Goal: Transaction & Acquisition: Subscribe to service/newsletter

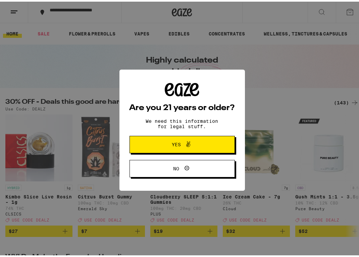
click at [156, 174] on button "No" at bounding box center [181, 167] width 105 height 17
click at [177, 175] on button "No" at bounding box center [181, 167] width 105 height 17
click at [165, 142] on span "Yes" at bounding box center [182, 143] width 51 height 9
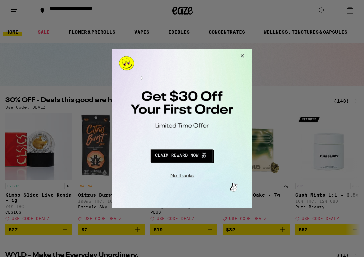
click at [185, 155] on button "Redirect to URL" at bounding box center [181, 155] width 117 height 16
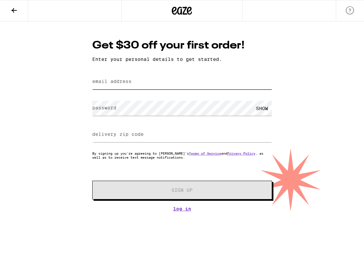
click at [130, 90] on input "email address" at bounding box center [182, 81] width 180 height 15
type input "msulli66@asu.edu"
click at [131, 81] on input "msulli66@asu.edu" at bounding box center [182, 81] width 180 height 15
drag, startPoint x: 150, startPoint y: 81, endPoint x: 17, endPoint y: 71, distance: 132.8
click at [17, 71] on div "Get $30 off your first order! Enter your personal details to get started. email…" at bounding box center [182, 116] width 364 height 190
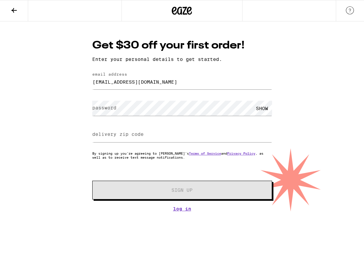
click at [128, 119] on form "email address msulli66@asu.edu password SHOW delivery zip code By signing up yo…" at bounding box center [182, 136] width 180 height 128
click at [149, 131] on input "delivery zip code" at bounding box center [182, 134] width 180 height 15
type input "92111"
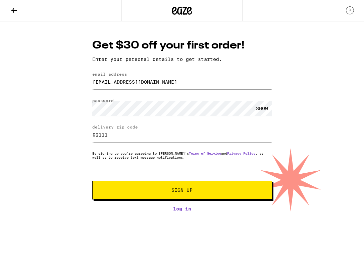
click at [189, 192] on span "Sign Up" at bounding box center [181, 190] width 21 height 5
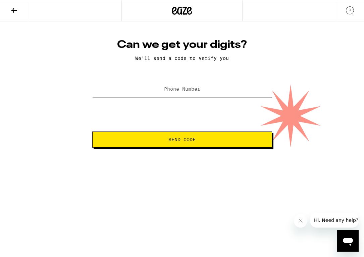
click at [181, 97] on input "Phone Number" at bounding box center [182, 89] width 180 height 15
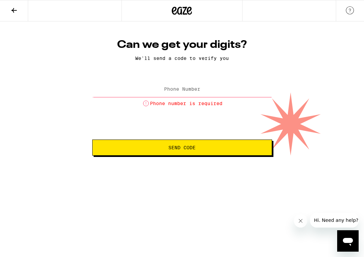
click at [174, 92] on label "Phone Number" at bounding box center [182, 88] width 36 height 5
click at [177, 92] on label "Phone Number" at bounding box center [182, 88] width 36 height 5
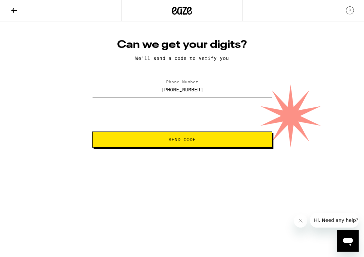
type input "(619) 736-1515"
click at [234, 148] on html "Can we get your digits? We'll send a code to verify you Phone Number (619) 736-…" at bounding box center [182, 74] width 364 height 148
click at [224, 140] on span "Send Code" at bounding box center [182, 139] width 168 height 5
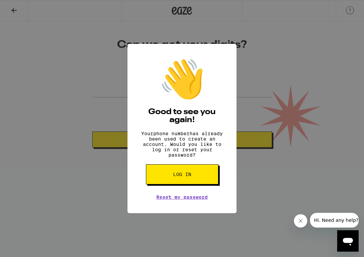
click at [203, 176] on button "Log in" at bounding box center [182, 175] width 72 height 20
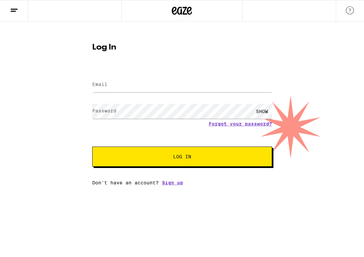
click at [147, 75] on div at bounding box center [182, 85] width 180 height 20
click at [142, 86] on input "Email" at bounding box center [182, 84] width 180 height 15
type input "megs.sullivan12@gmail.com"
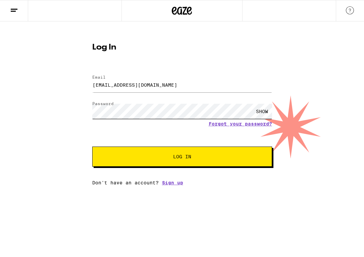
click at [92, 147] on button "Log In" at bounding box center [182, 157] width 180 height 20
